Goal: Task Accomplishment & Management: Use online tool/utility

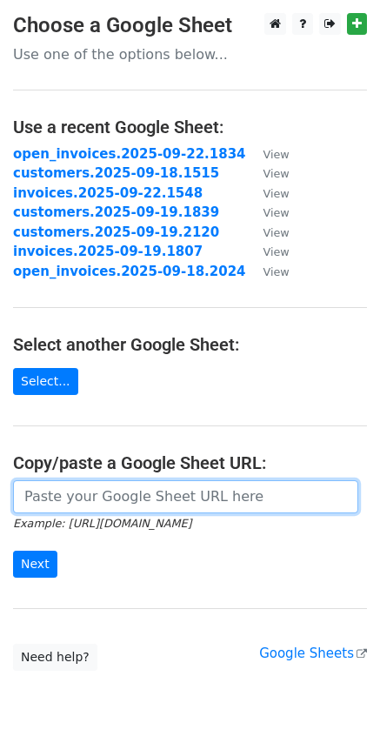
click at [143, 499] on input "url" at bounding box center [185, 496] width 345 height 33
paste input "https://docs.google.com/spreadsheets/d/1JqBNr6i9GZwGt3lOViLde7InutNqGz-fUYcm-Vf…"
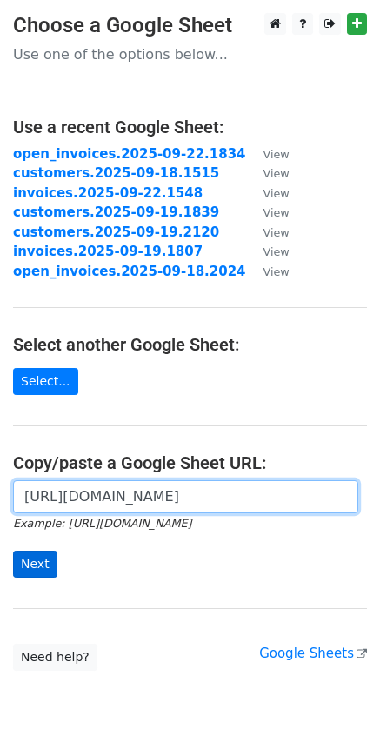
type input "https://docs.google.com/spreadsheets/d/1JqBNr6i9GZwGt3lOViLde7InutNqGz-fUYcm-Vf…"
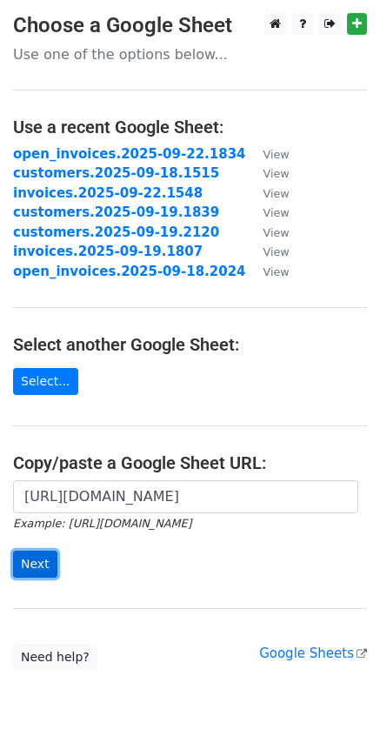
click at [28, 566] on input "Next" at bounding box center [35, 563] width 44 height 27
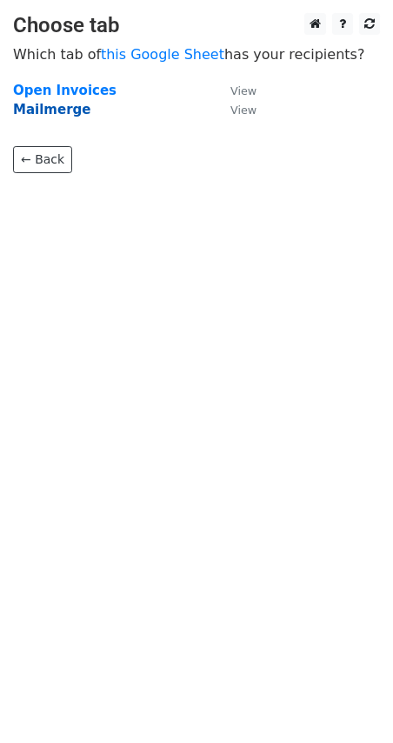
click at [68, 110] on strong "Mailmerge" at bounding box center [51, 110] width 77 height 16
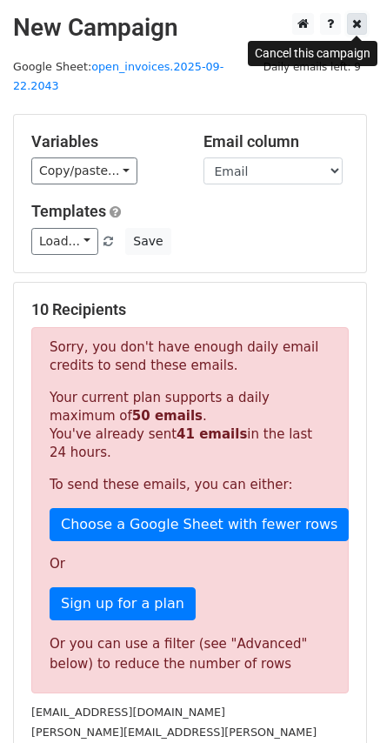
click at [356, 21] on icon at bounding box center [357, 23] width 10 height 12
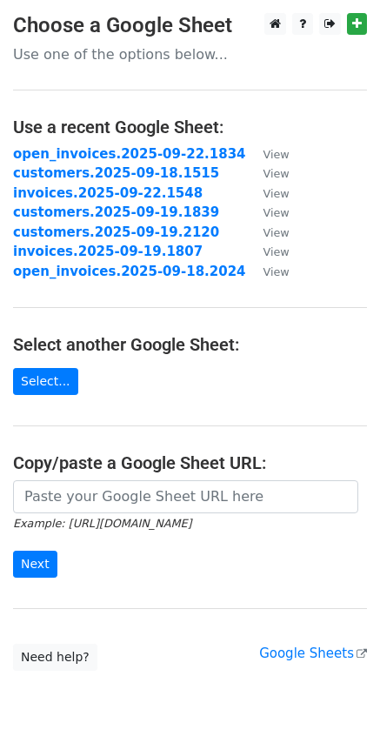
click at [107, 497] on input "url" at bounding box center [185, 496] width 345 height 33
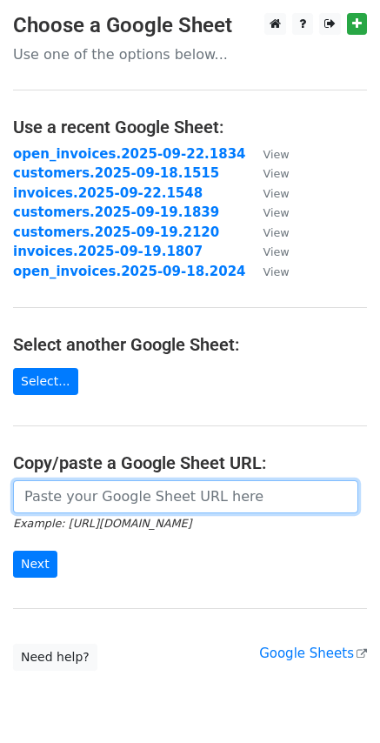
click at [110, 497] on input "url" at bounding box center [185, 496] width 345 height 33
paste input "[URL][DOMAIN_NAME]"
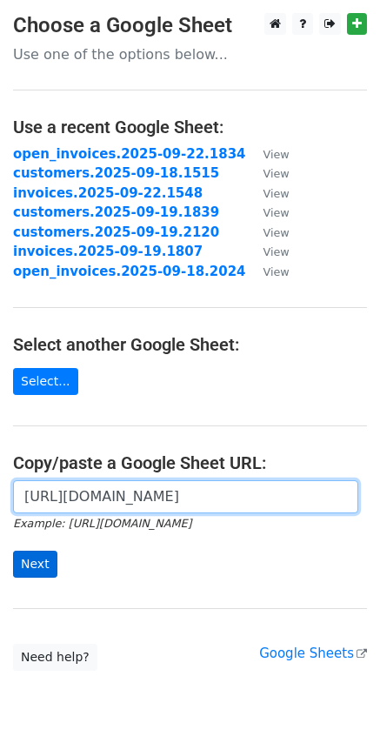
type input "[URL][DOMAIN_NAME]"
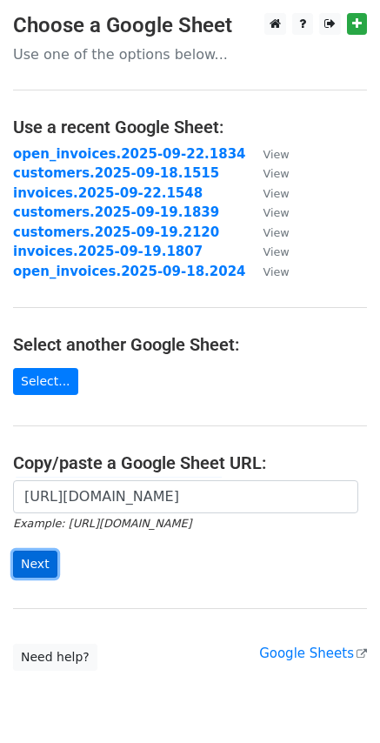
click at [51, 565] on input "Next" at bounding box center [35, 563] width 44 height 27
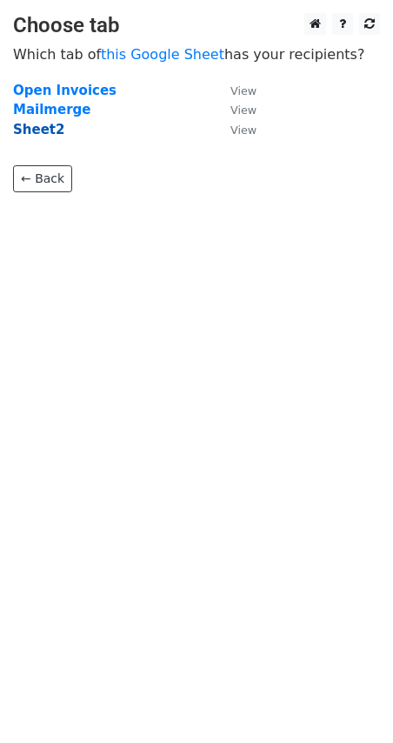
click at [43, 129] on strong "Sheet2" at bounding box center [38, 130] width 51 height 16
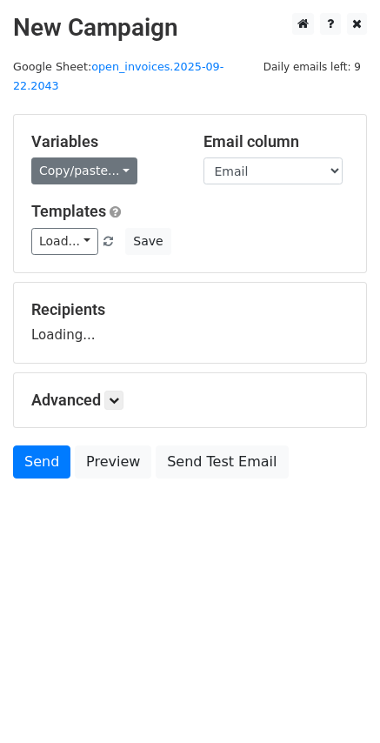
click at [125, 157] on link "Copy/paste..." at bounding box center [84, 170] width 106 height 27
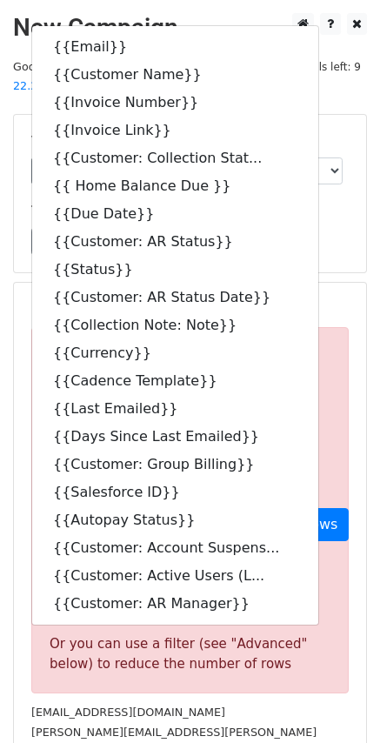
click at [320, 300] on h5 "10 Recipients" at bounding box center [189, 309] width 317 height 19
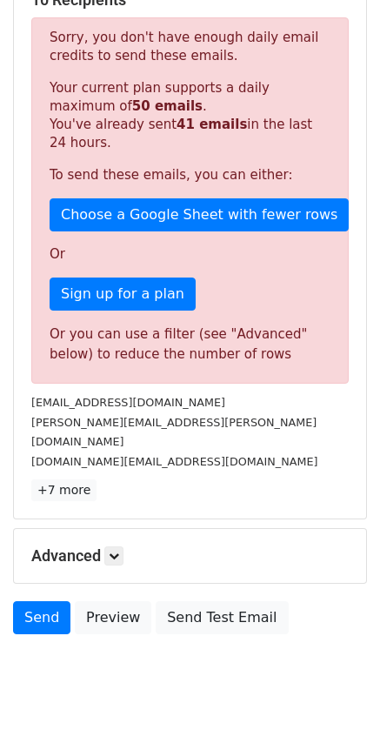
scroll to position [269, 0]
